Goal: Navigation & Orientation: Find specific page/section

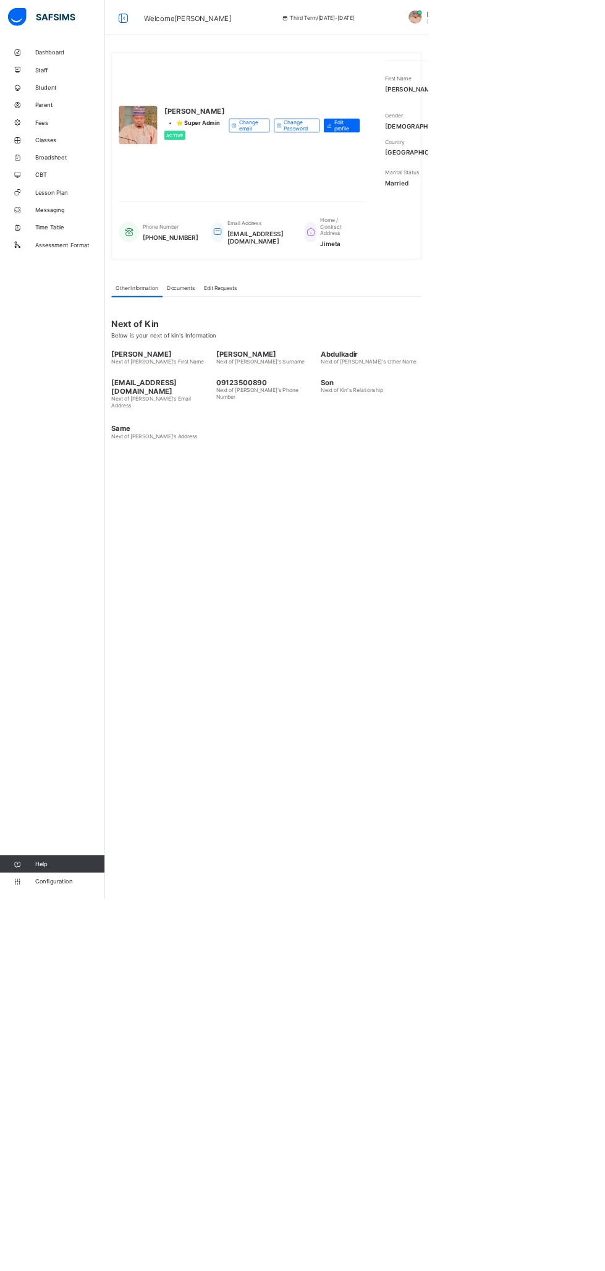
click at [71, 202] on span "Classes" at bounding box center [98, 198] width 99 height 10
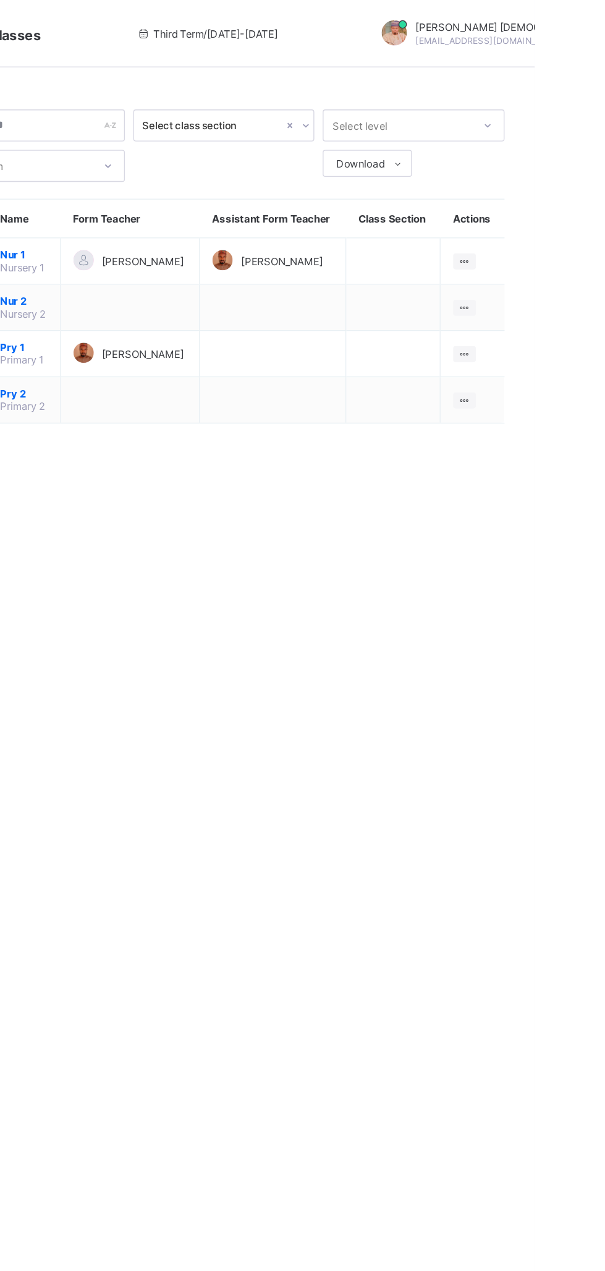
click at [0, 0] on ul "View Class Assign form Teacher" at bounding box center [0, 0] width 0 height 0
click at [0, 0] on div "View Class" at bounding box center [0, 0] width 0 height 0
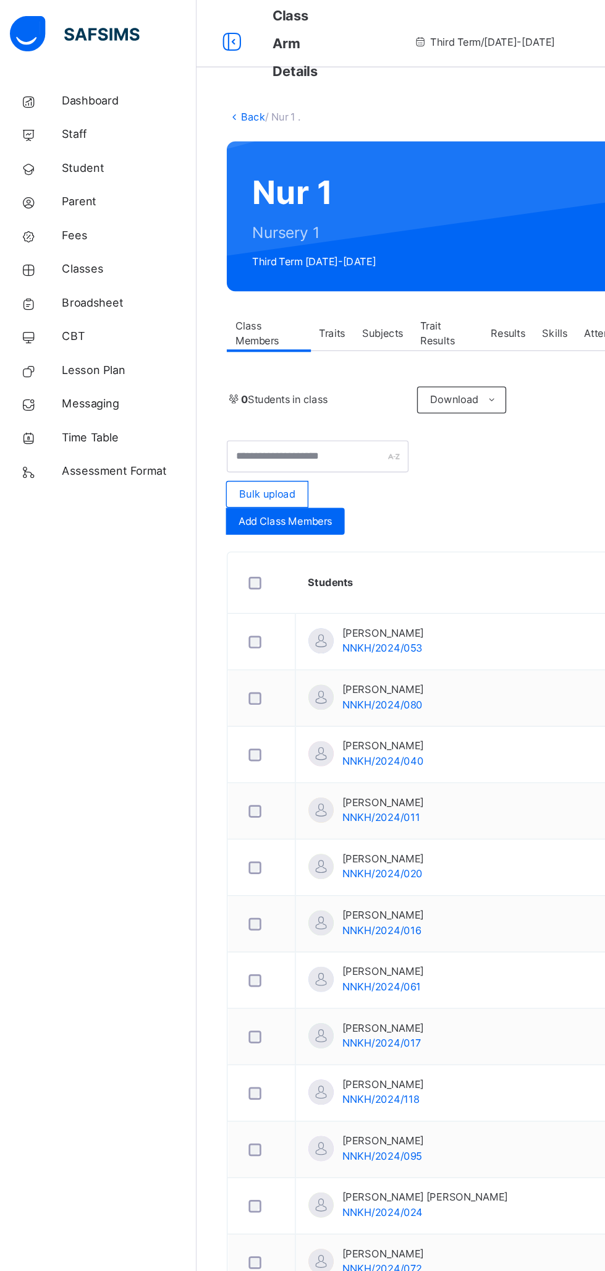
click at [297, 234] on div "Subjects" at bounding box center [285, 245] width 43 height 25
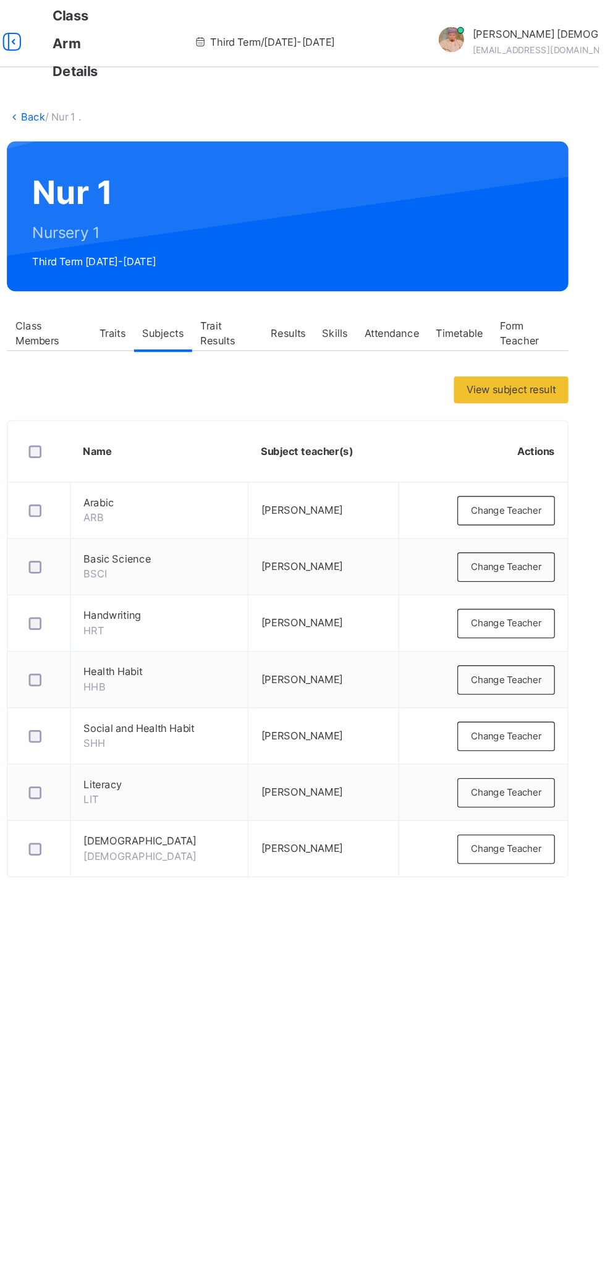
click at [547, 414] on span "Change Teacher" at bounding box center [537, 416] width 52 height 11
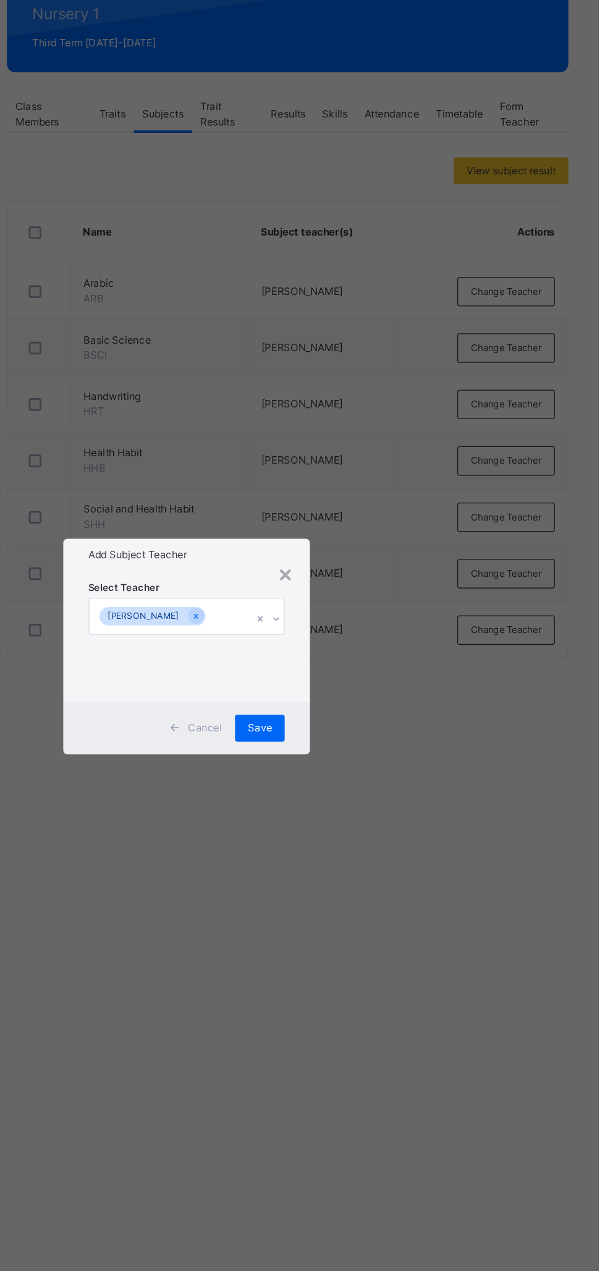
click at [381, 595] on div "×" at bounding box center [375, 582] width 12 height 26
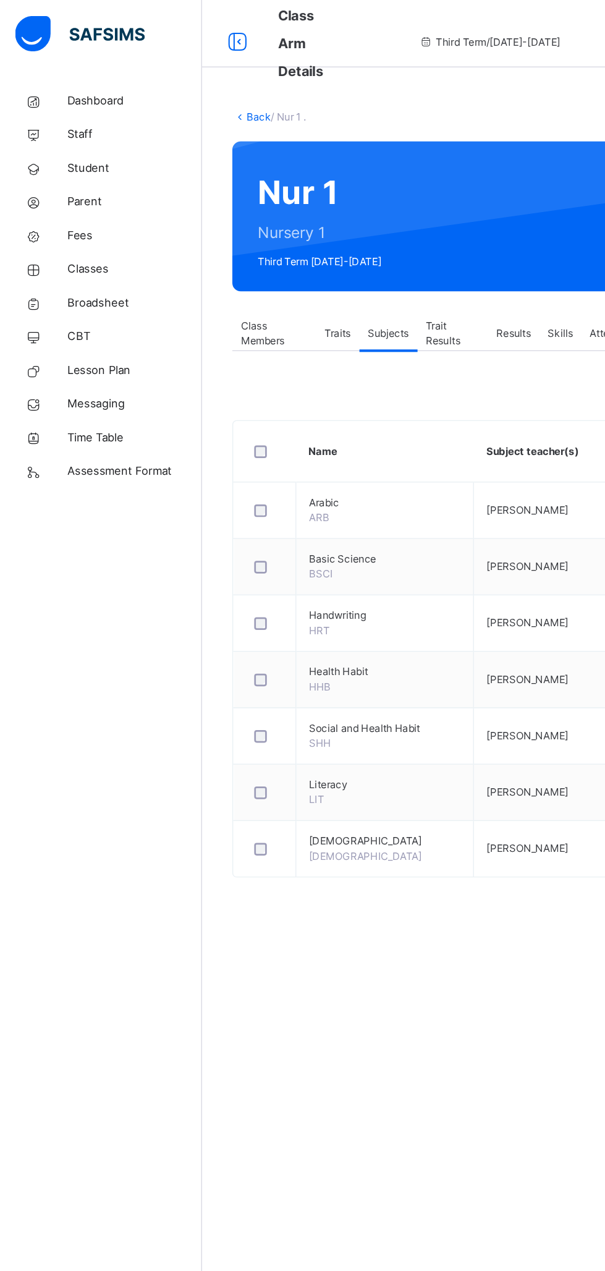
click at [78, 199] on span "Classes" at bounding box center [98, 198] width 99 height 12
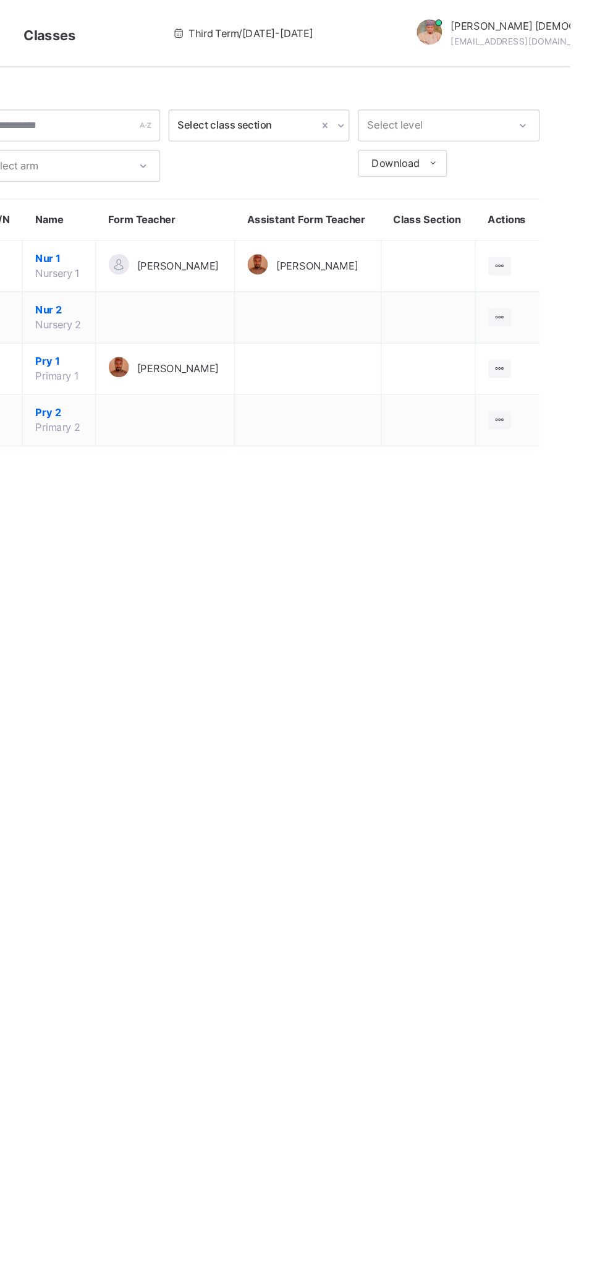
click at [554, 275] on icon at bounding box center [554, 270] width 11 height 9
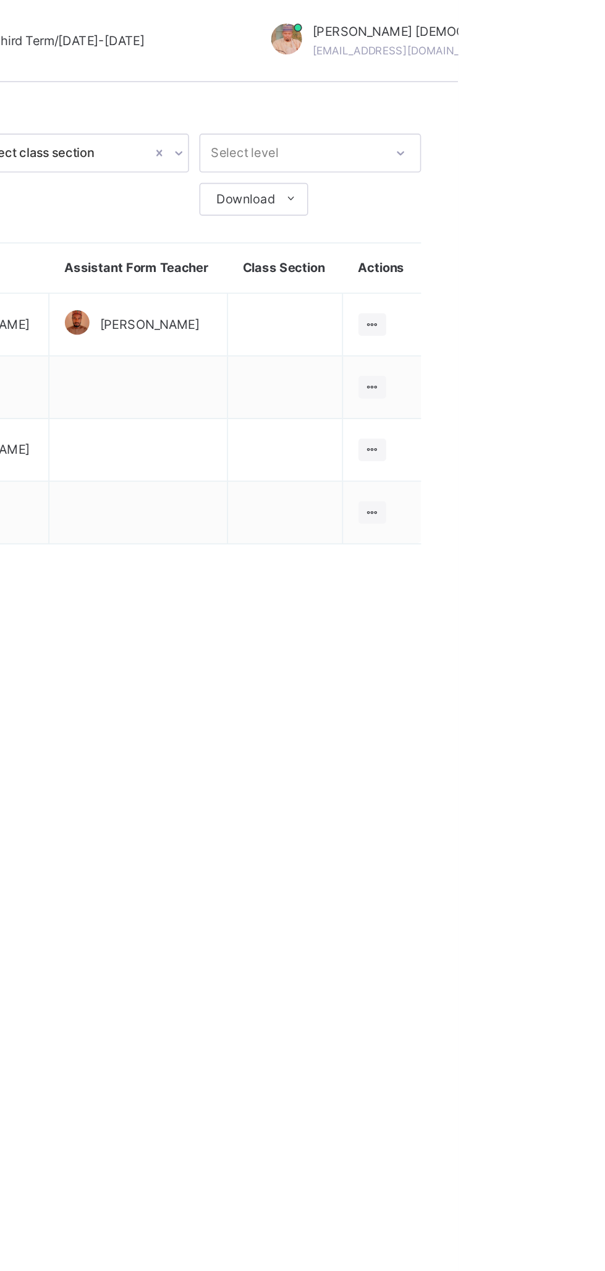
click at [0, 0] on div "View Class" at bounding box center [0, 0] width 0 height 0
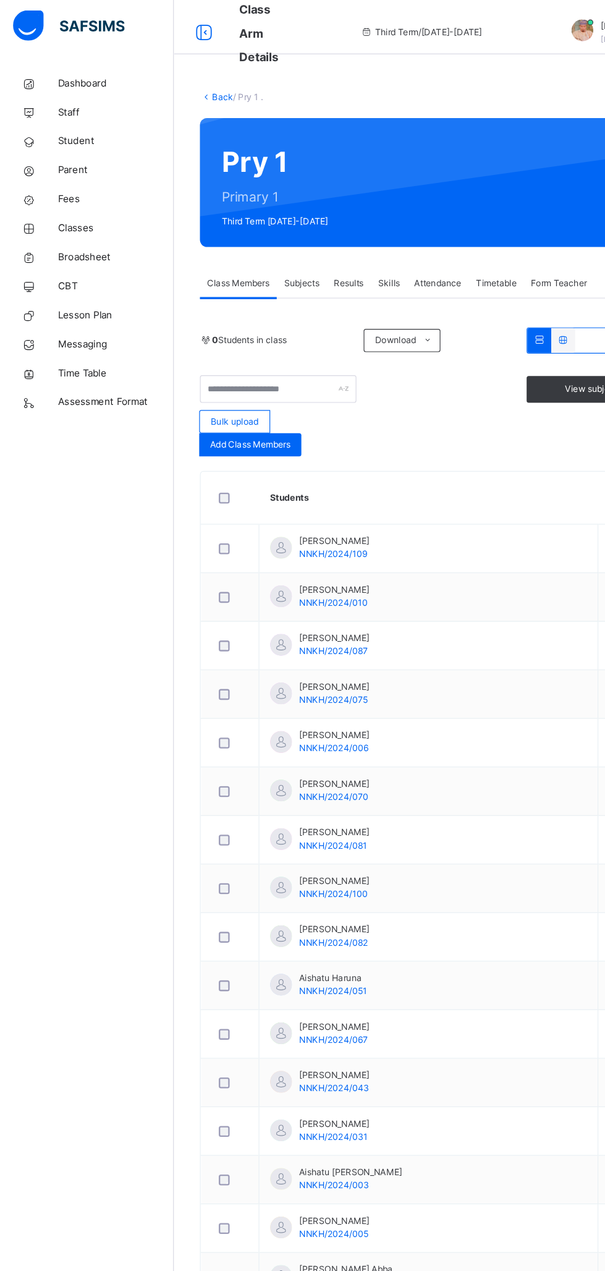
click at [260, 236] on div "Subjects" at bounding box center [257, 245] width 43 height 25
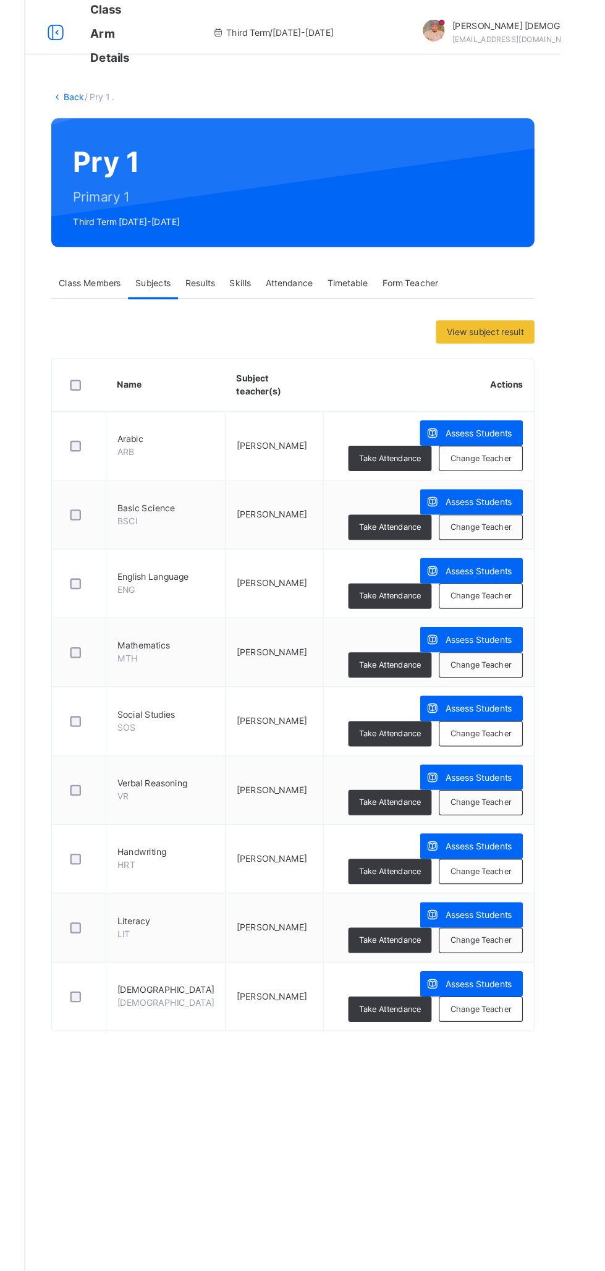
click at [507, 372] on span "Assess Students" at bounding box center [535, 372] width 57 height 11
